Goal: Task Accomplishment & Management: Manage account settings

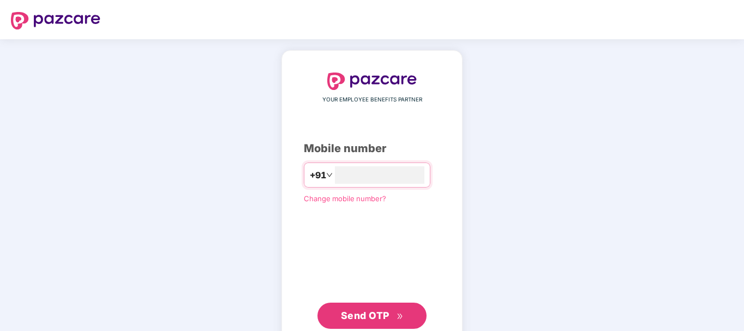
type input "**********"
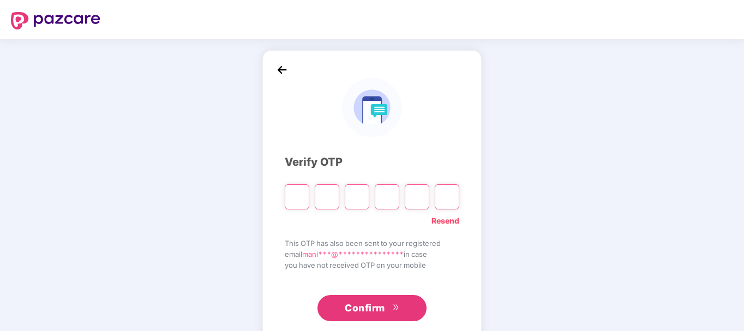
type input "*"
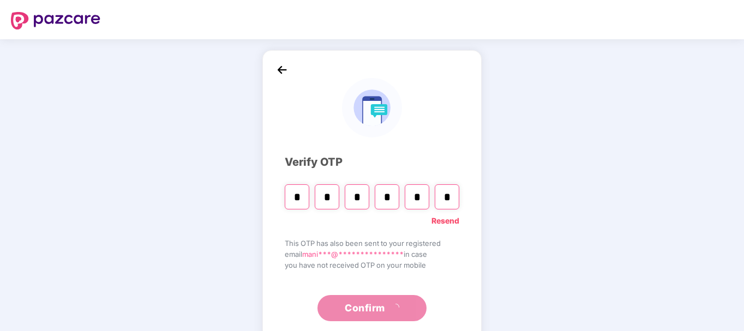
type input "*"
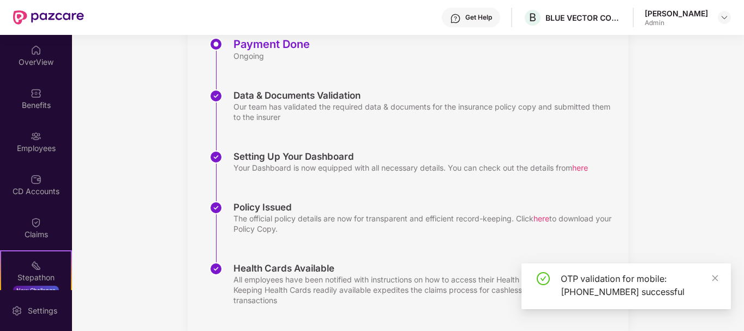
scroll to position [198, 0]
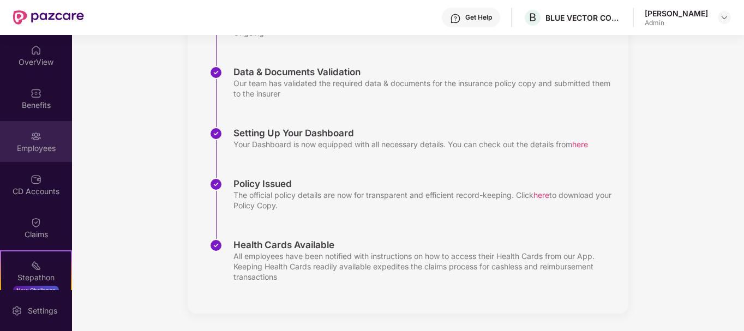
click at [27, 147] on div "Employees" at bounding box center [36, 148] width 72 height 11
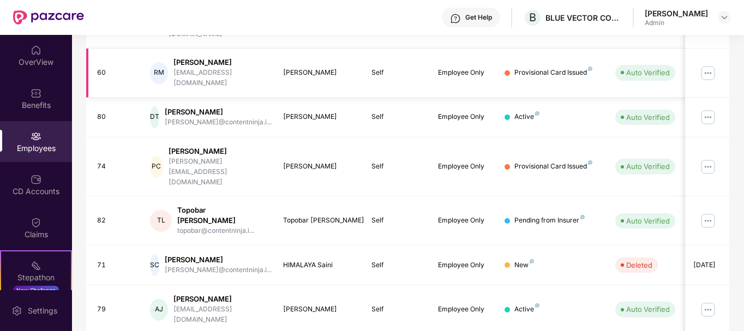
scroll to position [339, 0]
